Goal: Information Seeking & Learning: Learn about a topic

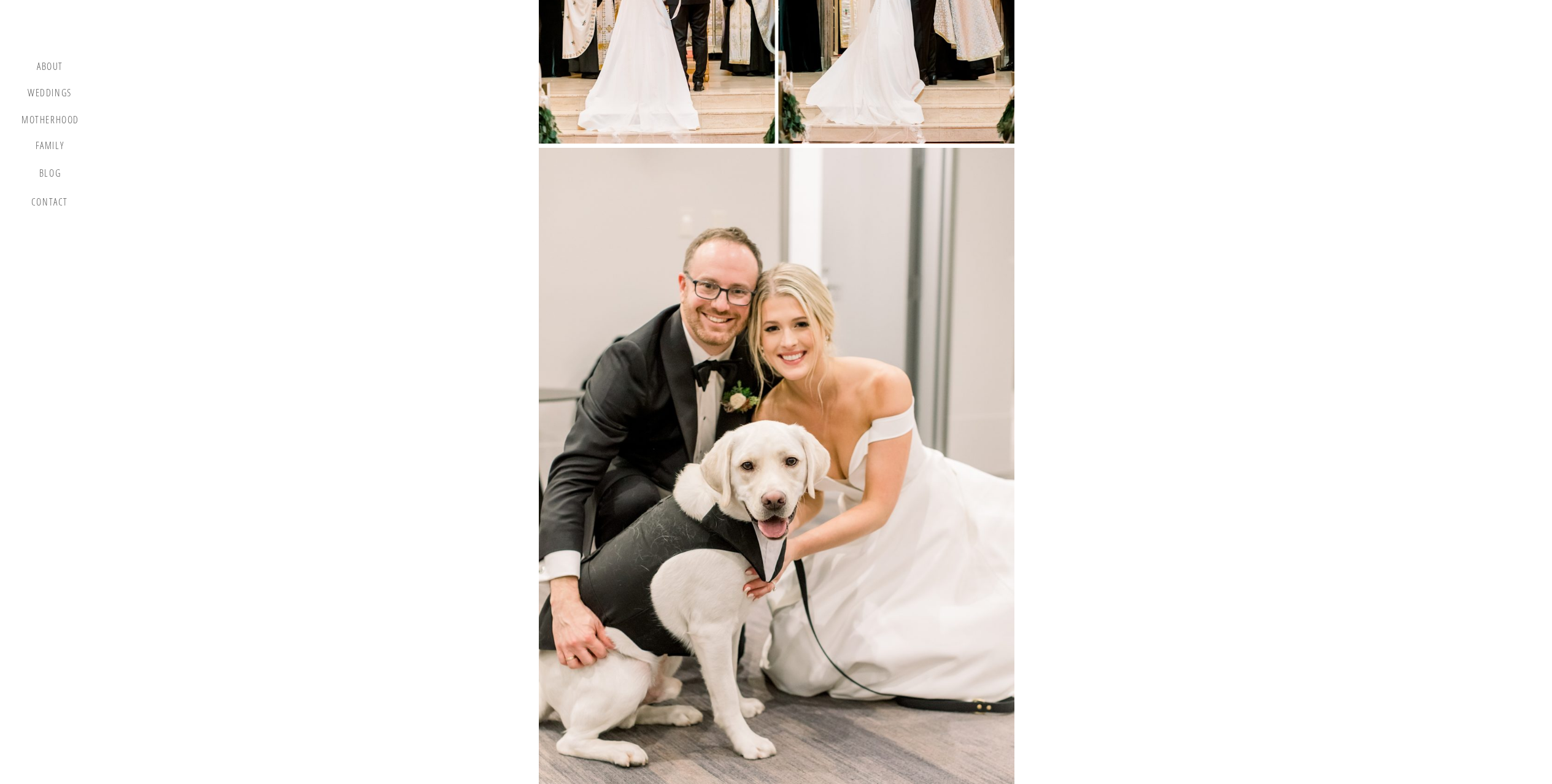
scroll to position [19806, 0]
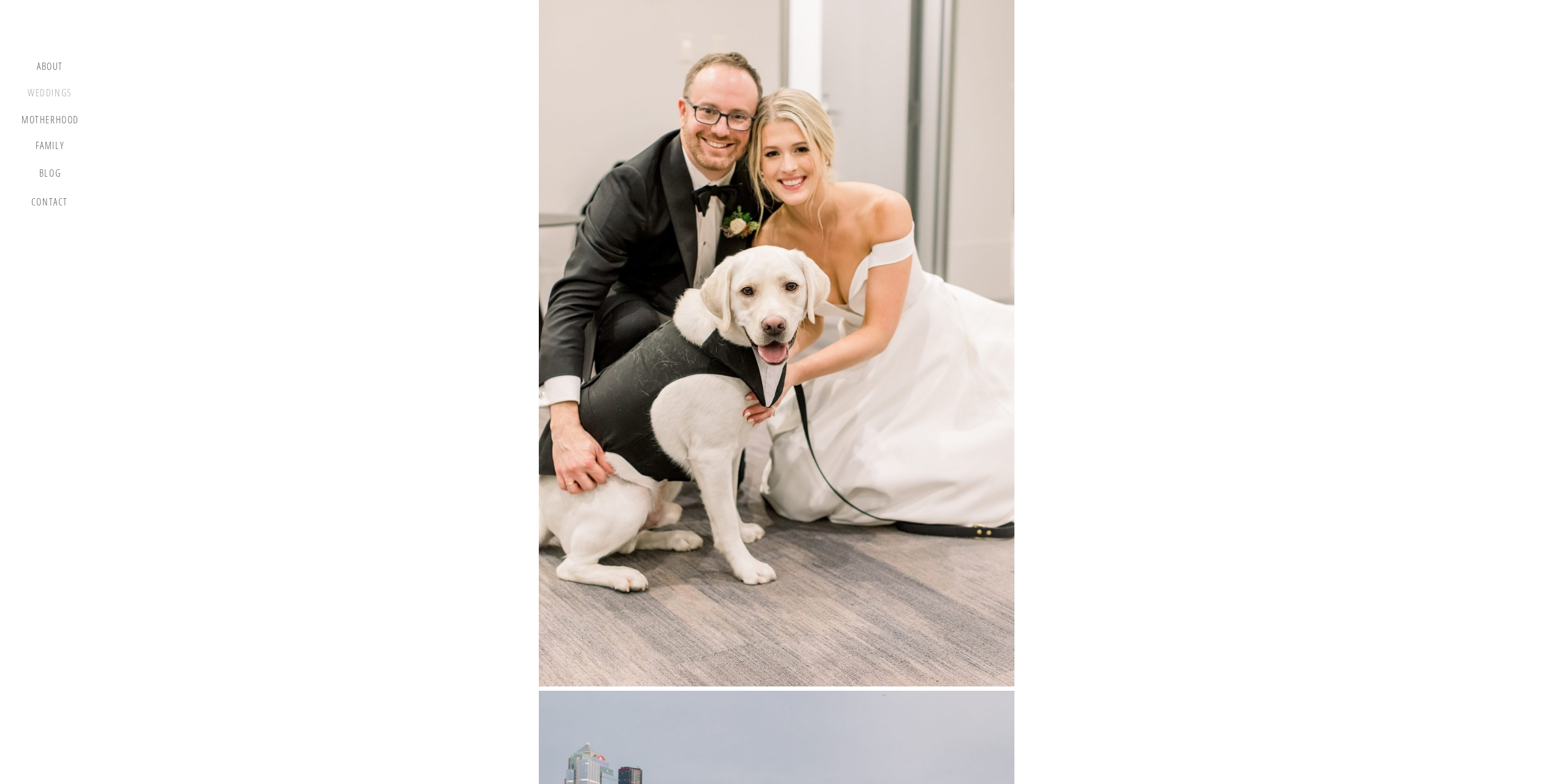
click at [55, 92] on div "Weddings" at bounding box center [50, 94] width 47 height 15
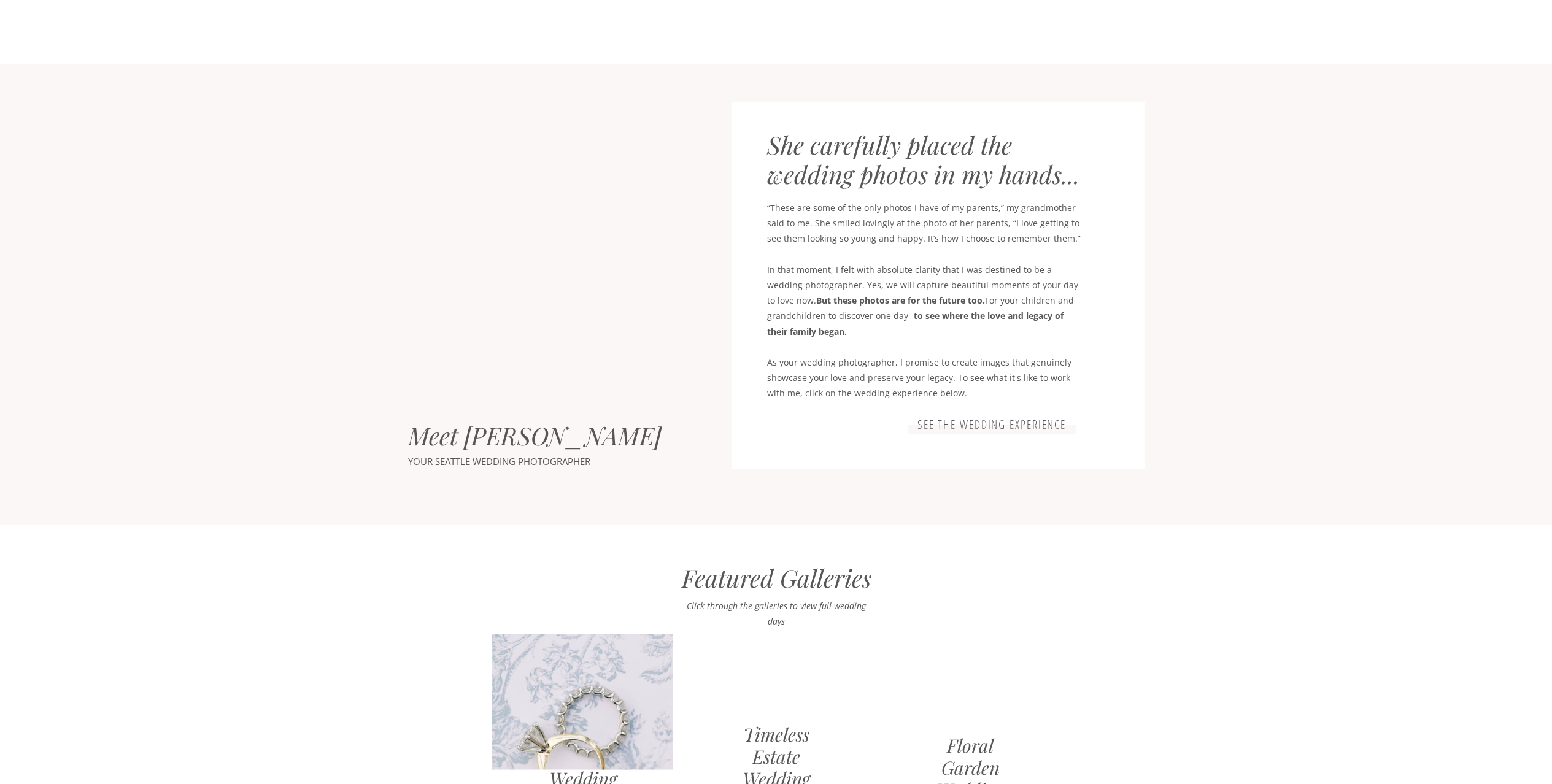
scroll to position [567, 0]
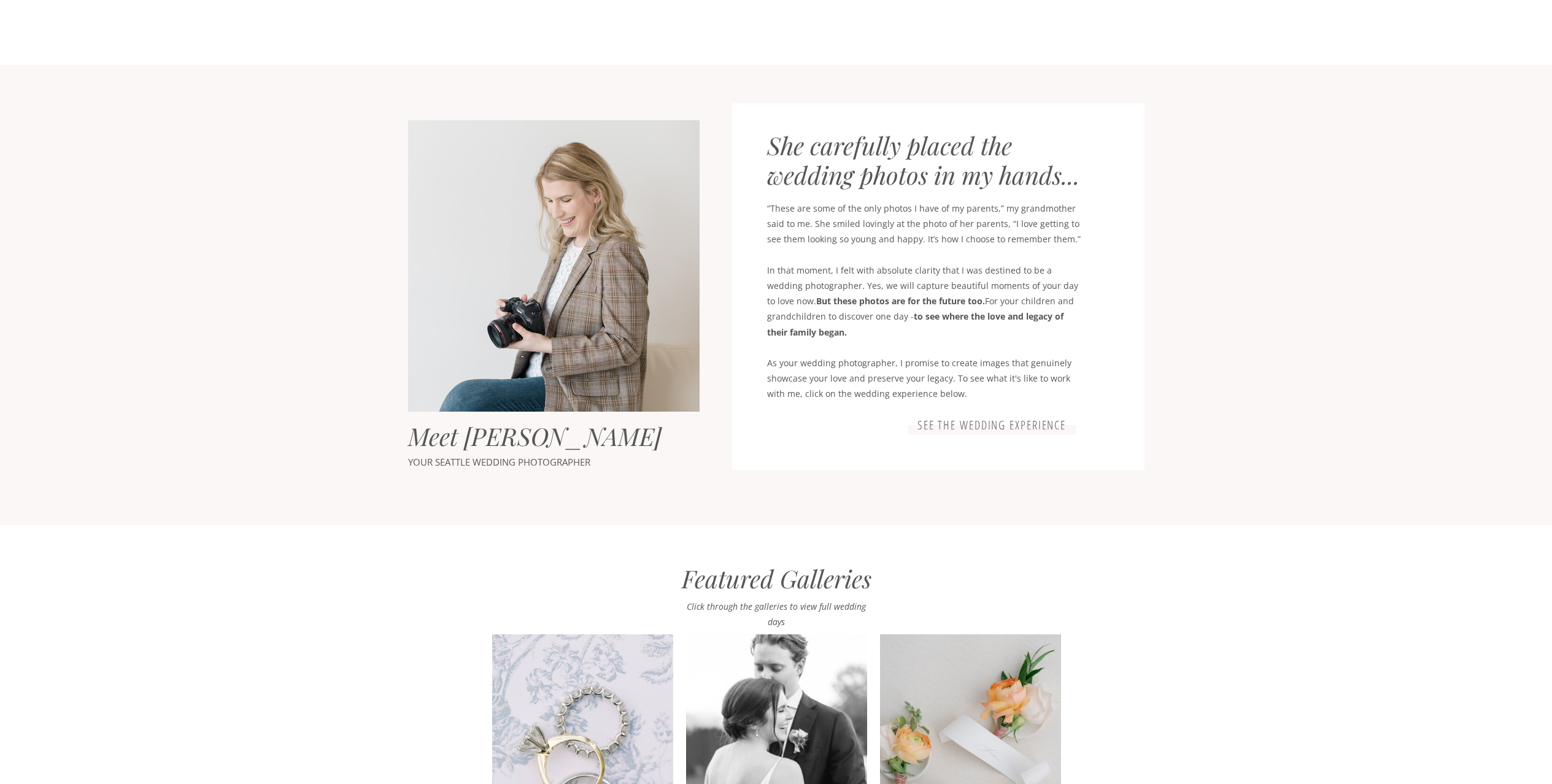
click at [1029, 428] on h3 "See the wedding experience" at bounding box center [992, 426] width 157 height 14
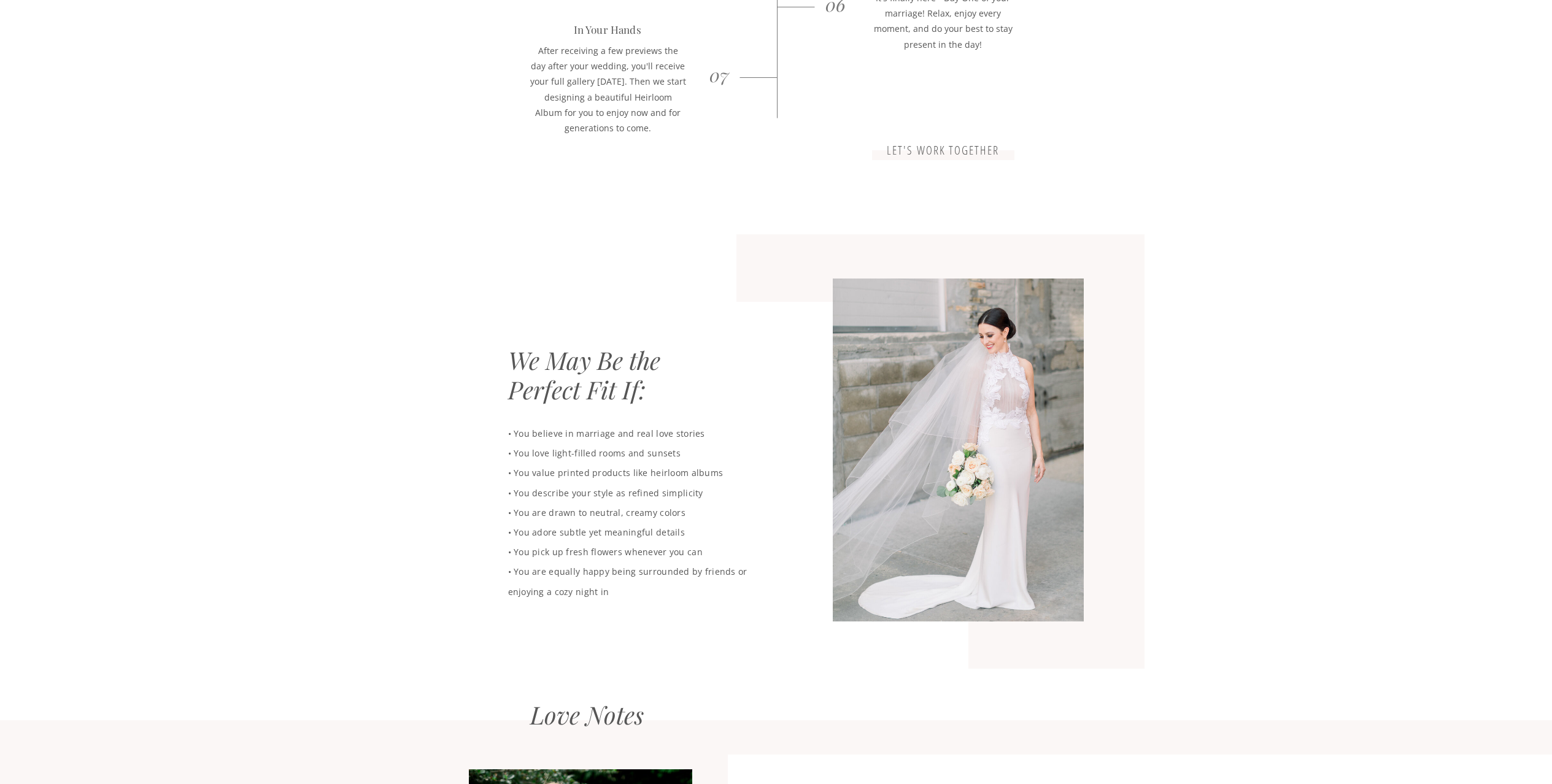
scroll to position [1198, 0]
